Goal: Obtain resource: Obtain resource

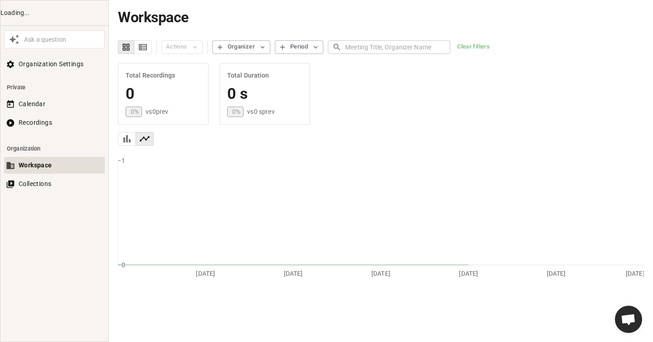
scroll to position [490, 0]
click at [33, 126] on button "Recordings" at bounding box center [54, 122] width 101 height 17
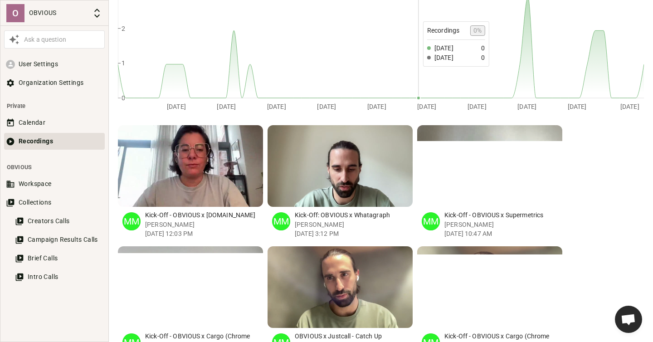
scroll to position [181, 0]
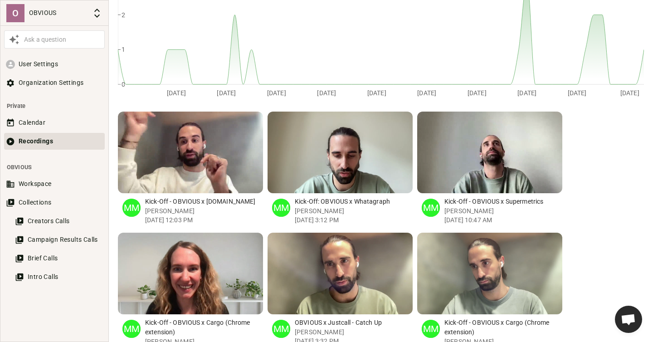
click at [244, 181] on div "button" at bounding box center [247, 153] width 9 height 82
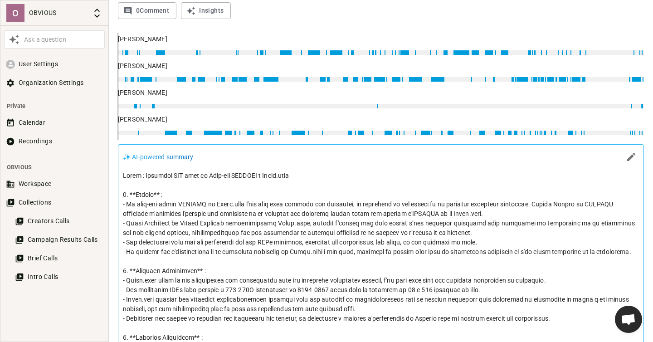
scroll to position [327, 0]
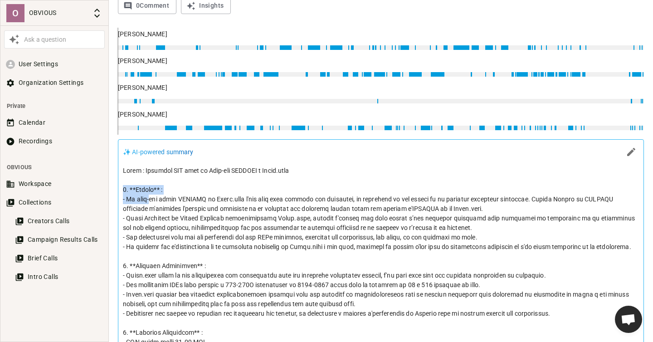
drag, startPoint x: 123, startPoint y: 187, endPoint x: 148, endPoint y: 204, distance: 30.1
click at [148, 204] on p at bounding box center [381, 313] width 516 height 295
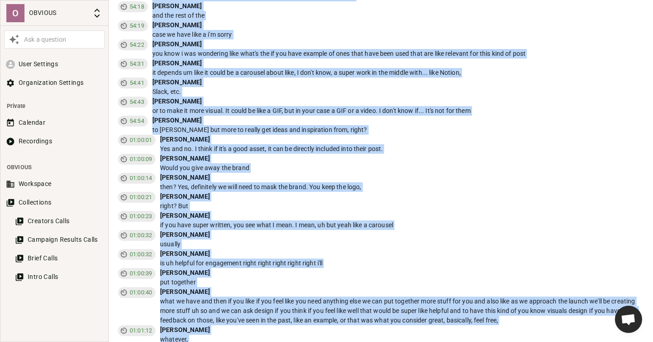
scroll to position [8034, 0]
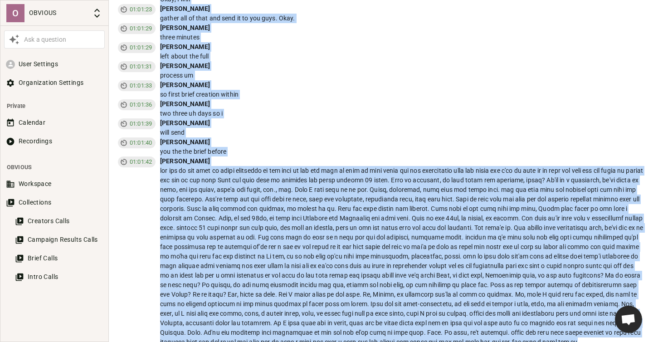
copy div "8. **Loremi** : - Do sita-con adipi ELITSED do Eiusm.temp i'utl etdo magn aliqu…"
drag, startPoint x: 123, startPoint y: 190, endPoint x: 312, endPoint y: 342, distance: 242.2
